Goal: Check status: Check status

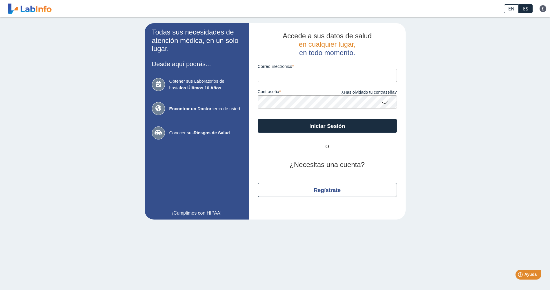
type input "[EMAIL_ADDRESS][DOMAIN_NAME]"
click at [385, 103] on icon at bounding box center [384, 102] width 7 height 11
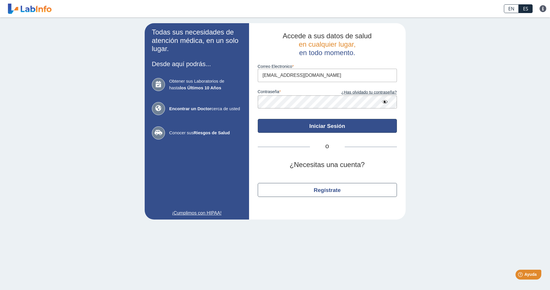
click at [325, 128] on button "Iniciar Sesión" at bounding box center [327, 126] width 139 height 14
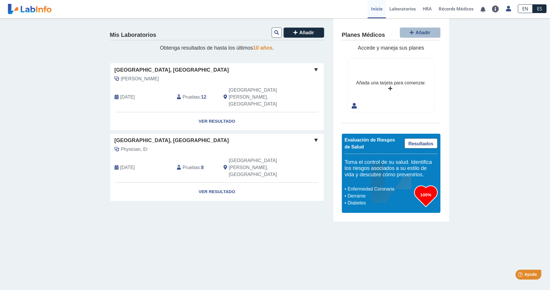
click at [315, 137] on span at bounding box center [315, 140] width 7 height 7
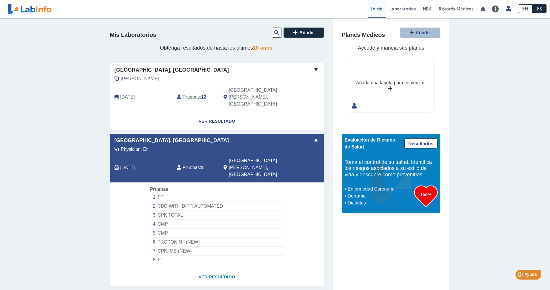
click at [221, 268] on link "Ver Resultado" at bounding box center [217, 277] width 214 height 18
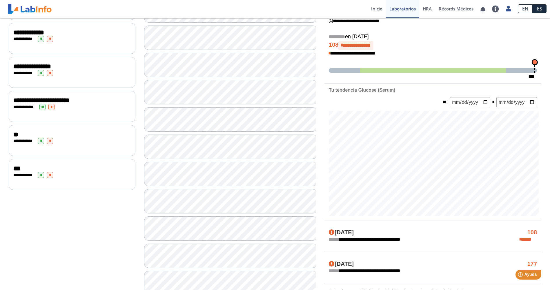
scroll to position [116, 0]
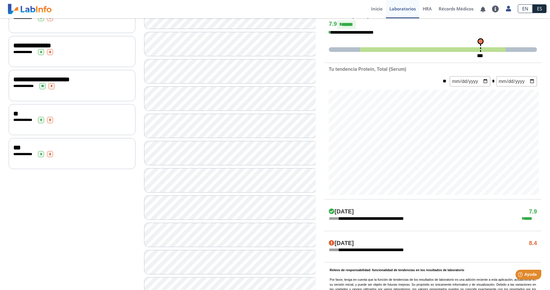
scroll to position [203, 0]
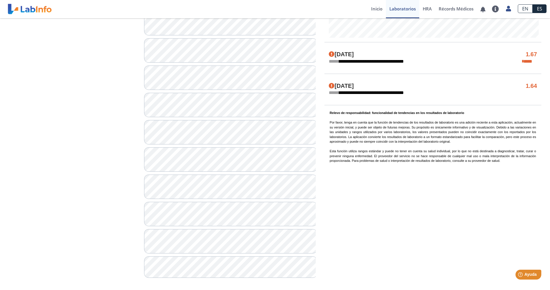
scroll to position [316, 0]
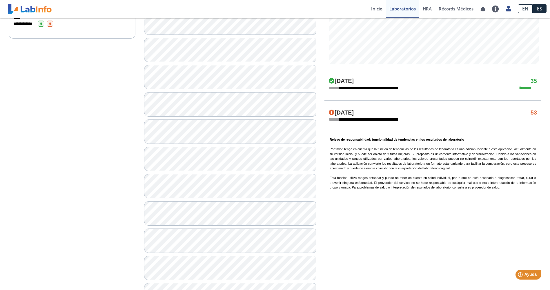
scroll to position [316, 0]
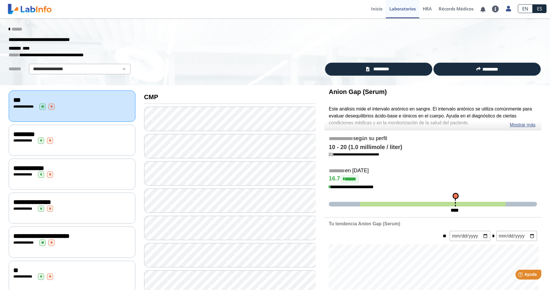
click at [15, 29] on span "******" at bounding box center [17, 29] width 10 height 4
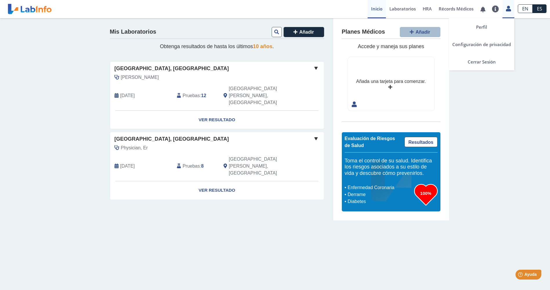
click at [508, 12] on div "Perfil Configuración de privacidad Cerrar Sesión" at bounding box center [508, 9] width 12 height 18
click at [479, 62] on link "Cerrar Sesión" at bounding box center [482, 61] width 66 height 17
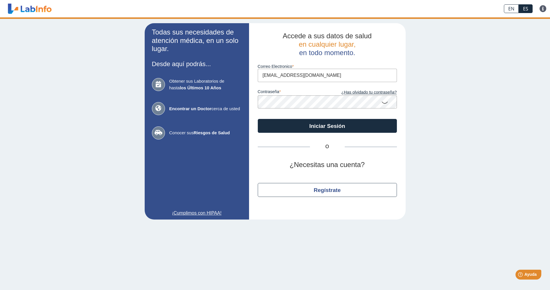
type input "[EMAIL_ADDRESS][DOMAIN_NAME]"
